Goal: Transaction & Acquisition: Purchase product/service

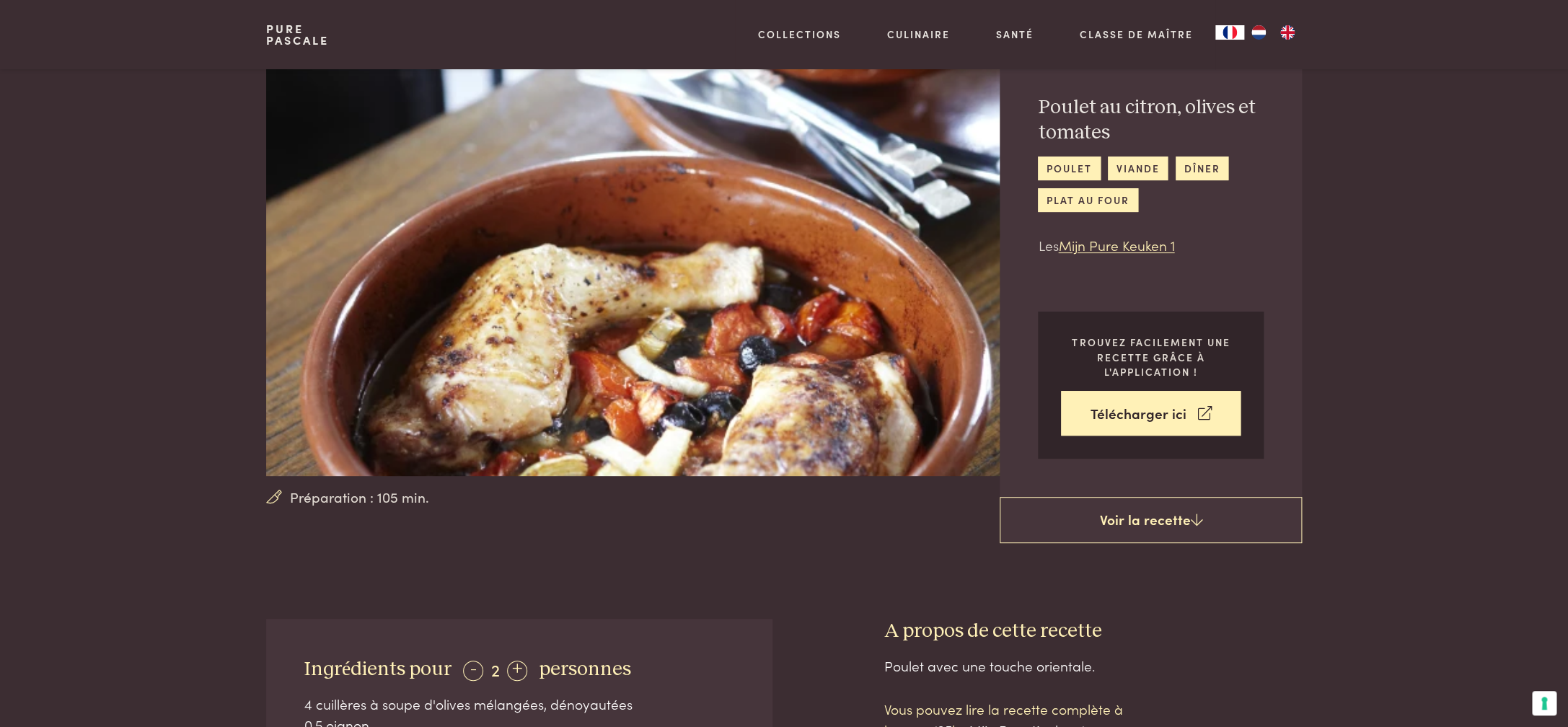
scroll to position [71, 0]
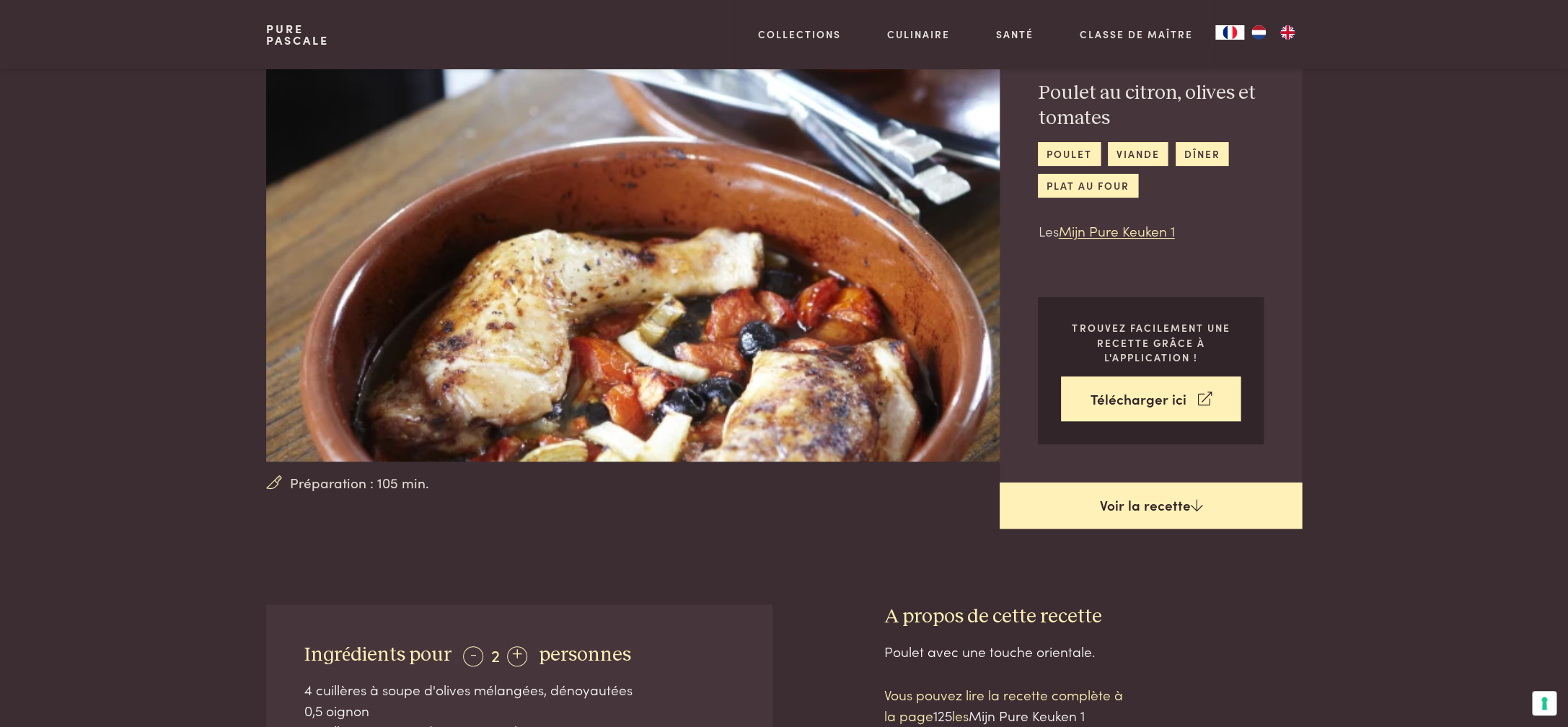
click at [1152, 510] on link "Voir la recette" at bounding box center [1151, 506] width 302 height 46
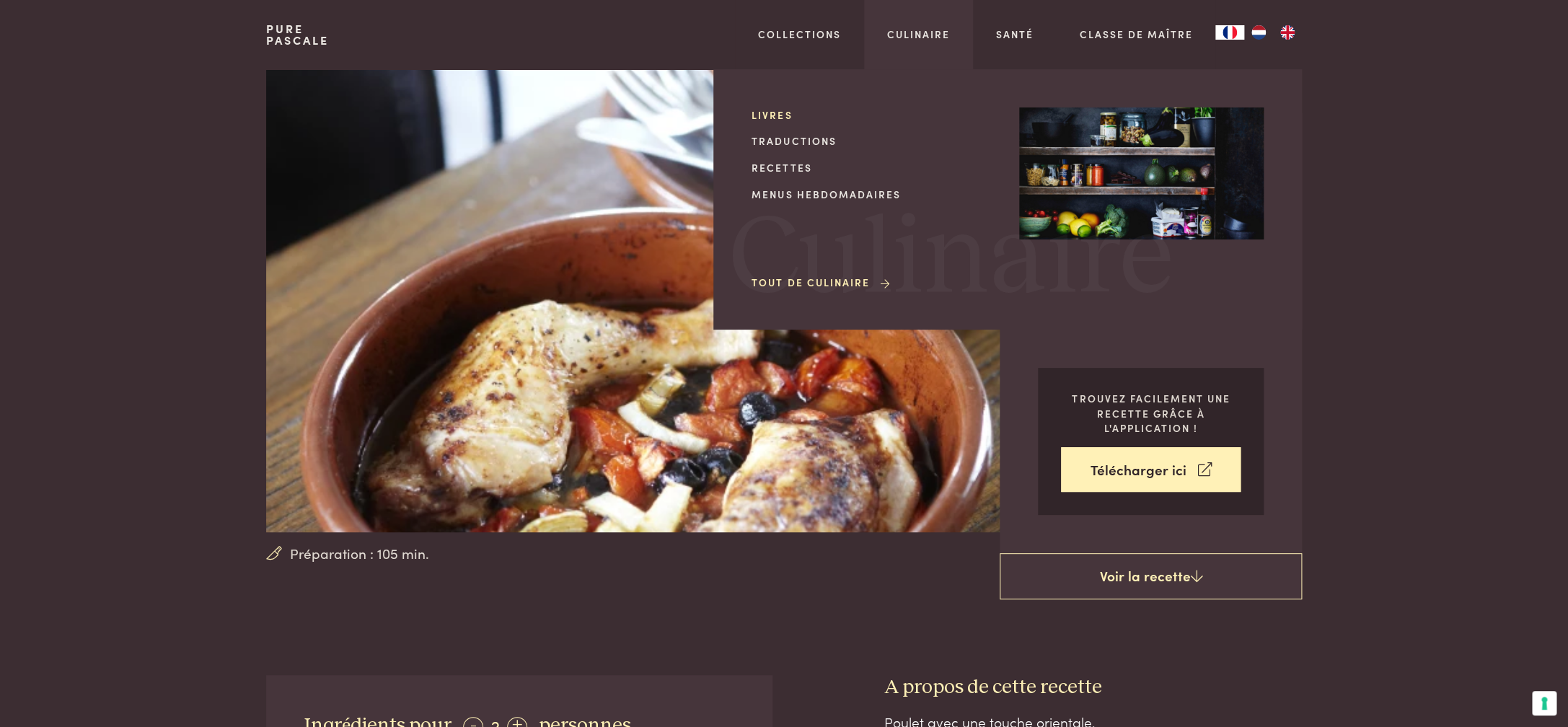
click at [786, 115] on link "Livres" at bounding box center [874, 115] width 245 height 15
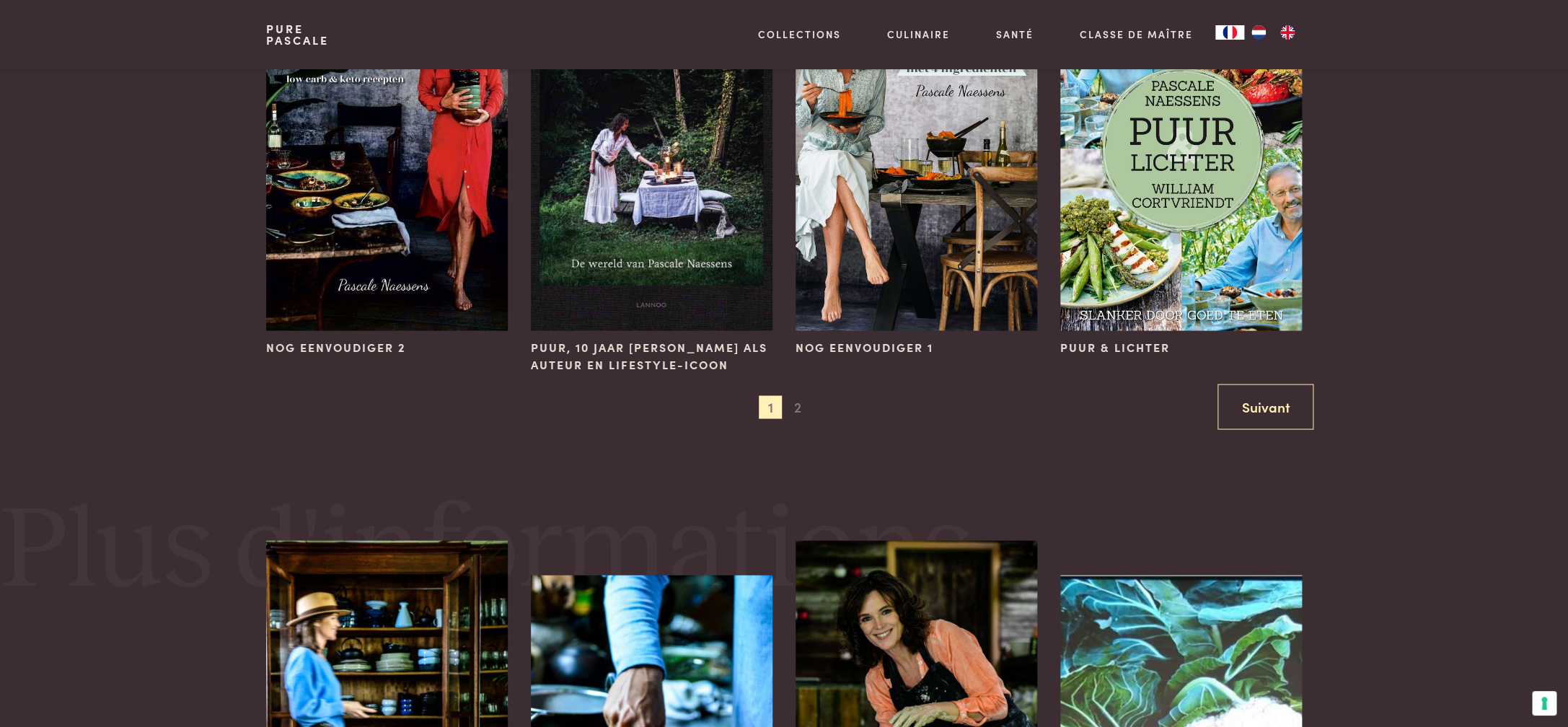
scroll to position [1493, 0]
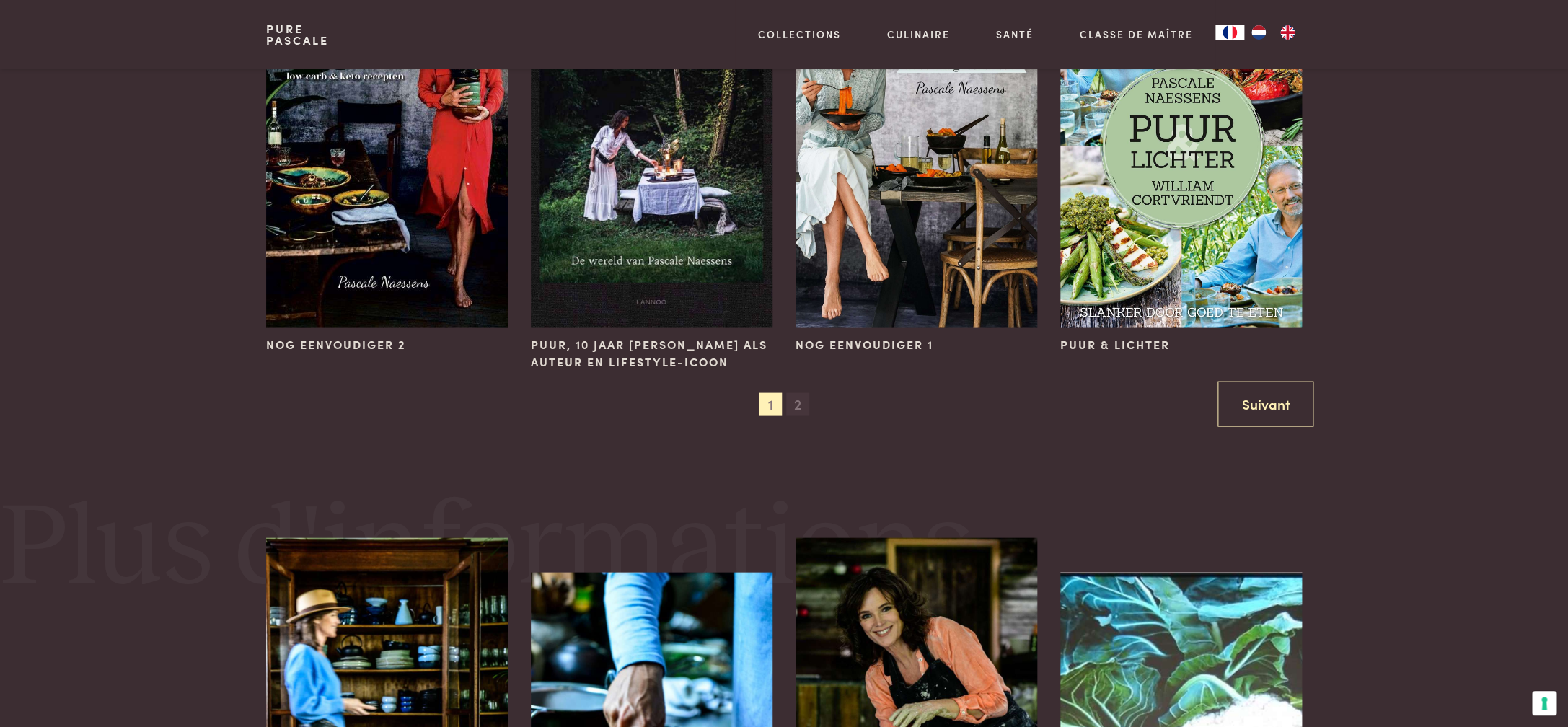
click at [798, 407] on span "2" at bounding box center [797, 404] width 23 height 23
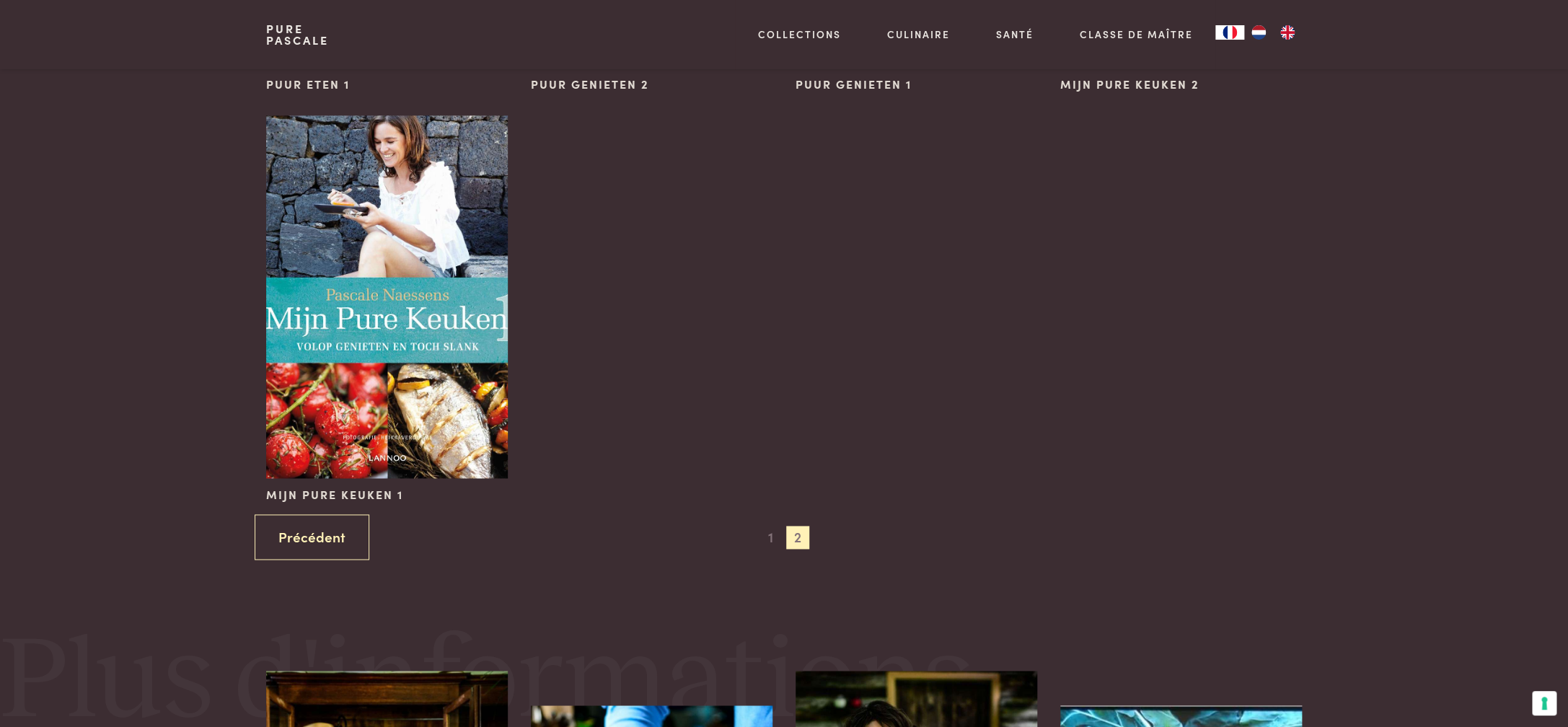
scroll to position [0, 0]
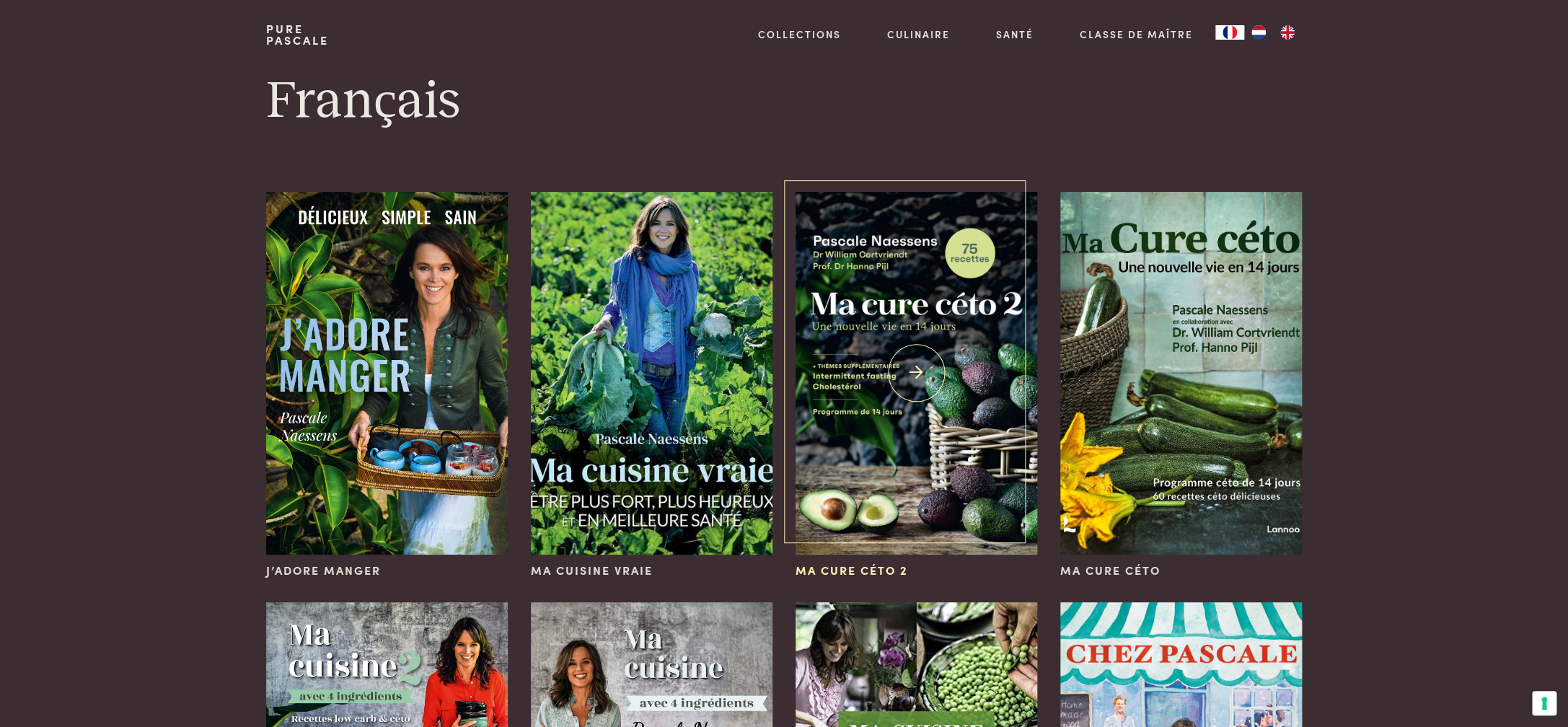
click at [972, 374] on img at bounding box center [916, 373] width 242 height 363
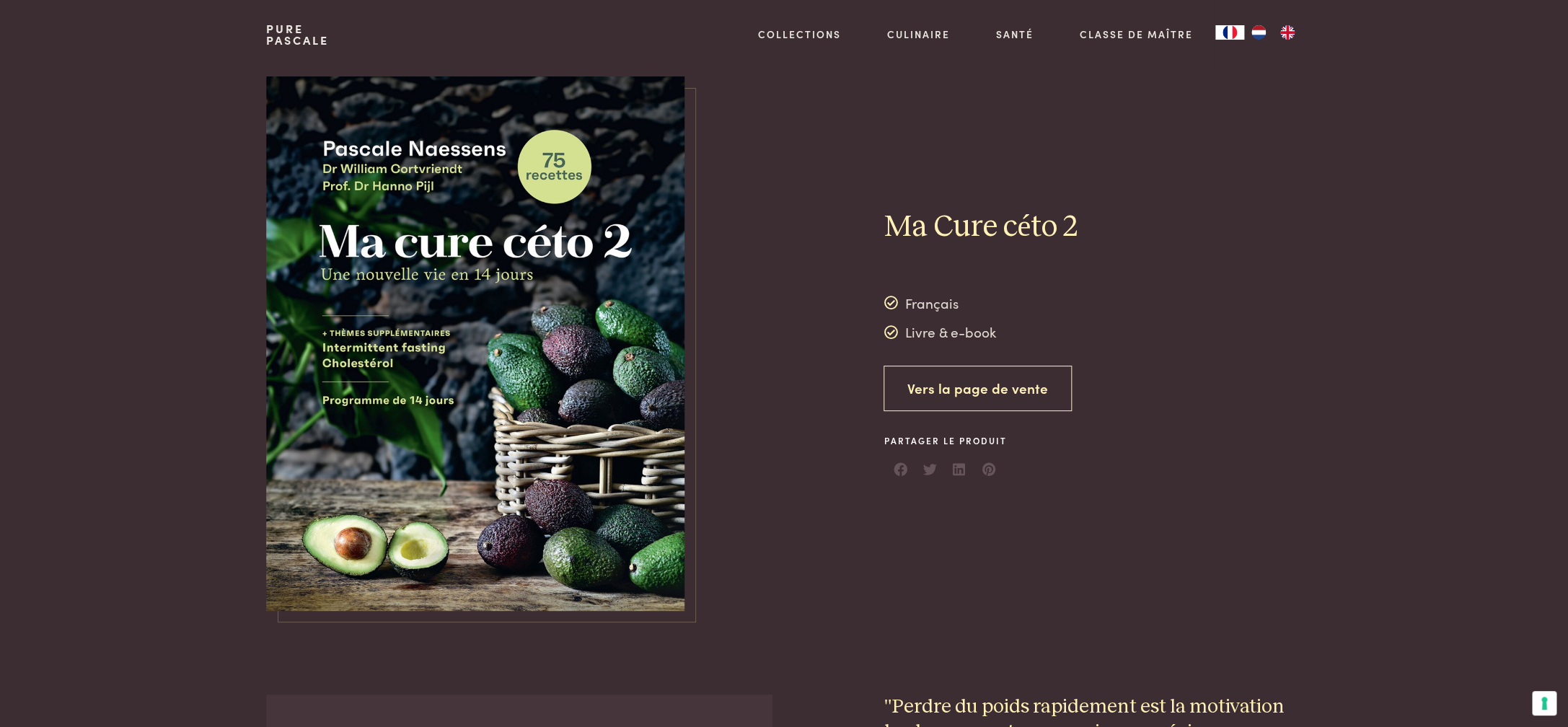
click at [1017, 396] on link "Vers la page de vente" at bounding box center [977, 388] width 188 height 45
click at [1025, 389] on link "Vers la page de vente" at bounding box center [977, 388] width 188 height 45
